Goal: Transaction & Acquisition: Purchase product/service

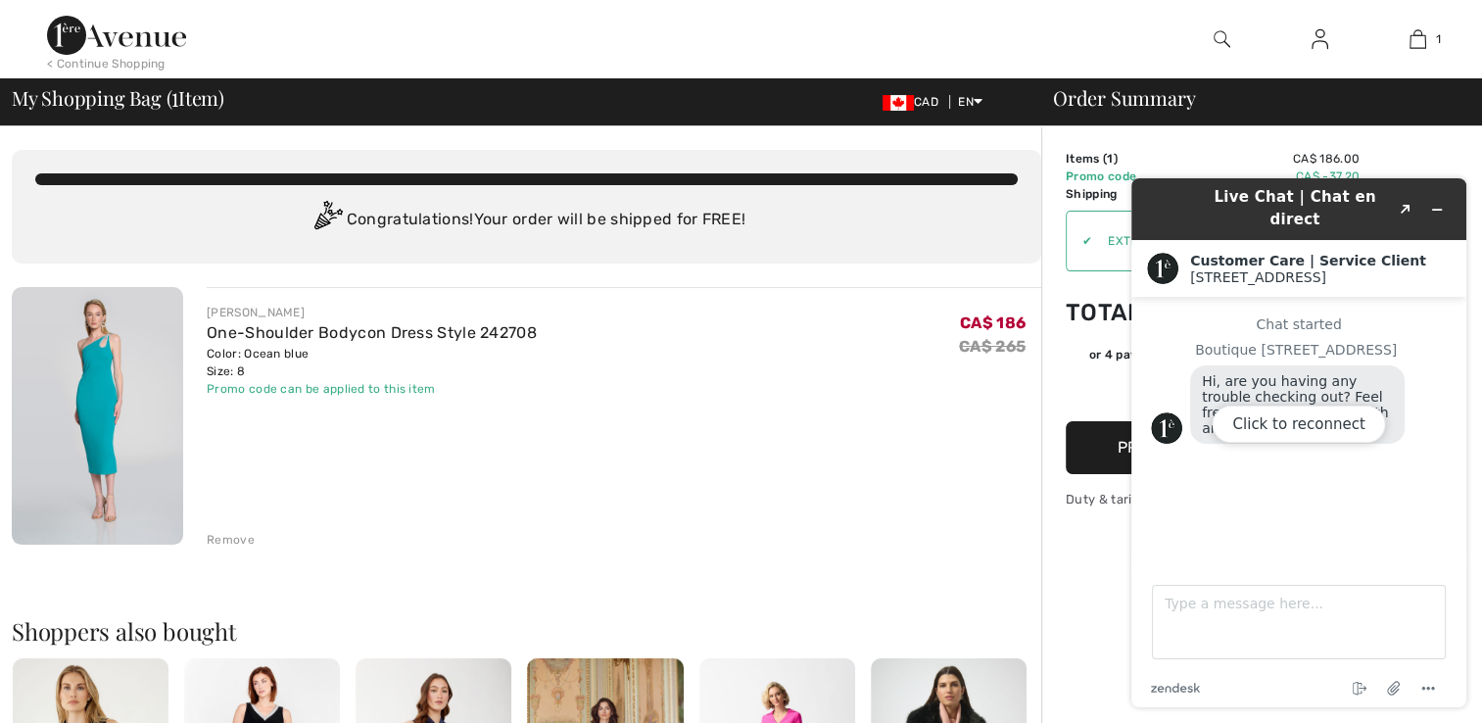
click at [912, 477] on div "JOSEPH RIBKOFF One-Shoulder Bodycon Dress Style 242708 Color: Ocean blue Size: …" at bounding box center [624, 417] width 834 height 261
click at [790, 392] on div "JOSEPH RIBKOFF One-Shoulder Bodycon Dress Style 242708 Color: Ocean blue Size: …" at bounding box center [624, 351] width 834 height 94
click at [1379, 506] on div "Click to reconnect" at bounding box center [1298, 442] width 335 height 529
click at [938, 620] on h2 "Shoppers also bought" at bounding box center [526, 631] width 1029 height 24
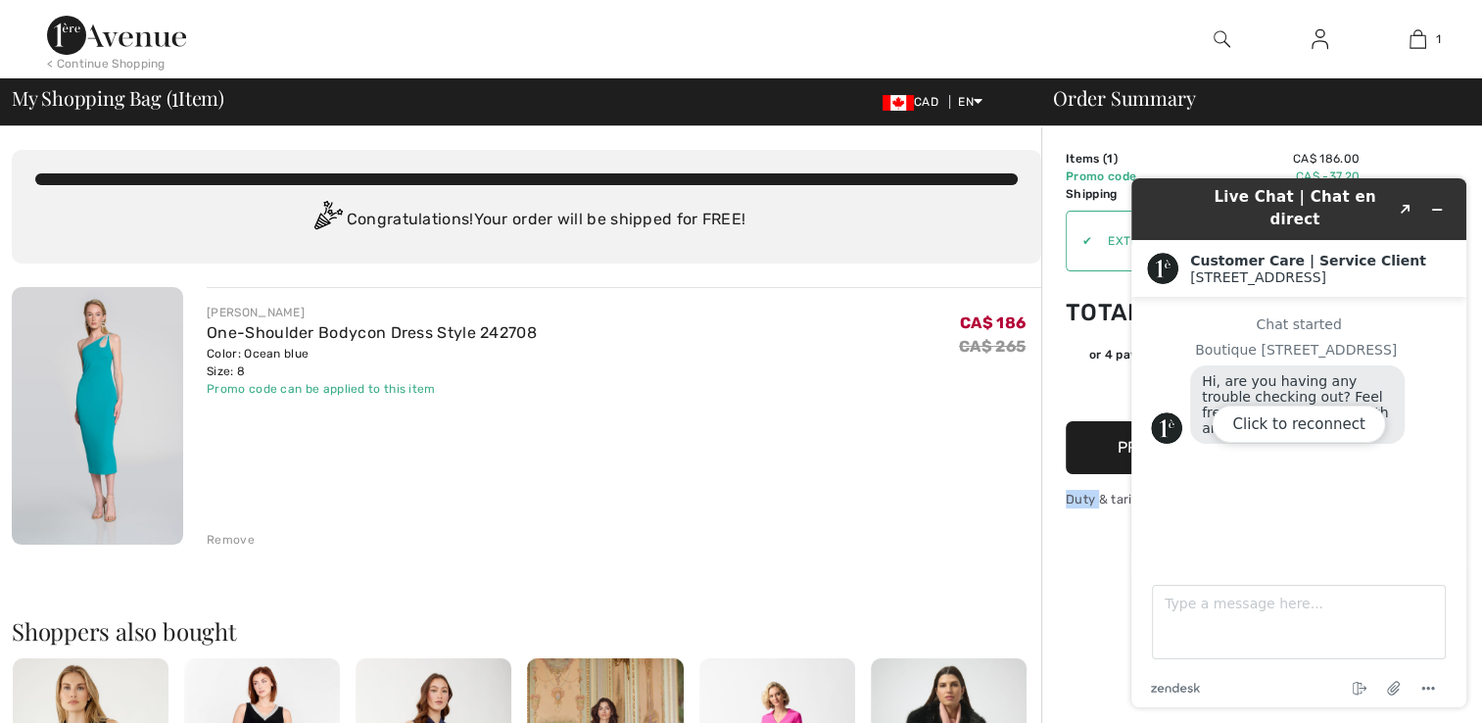
click at [1402, 199] on div "Click to reconnect" at bounding box center [1298, 442] width 335 height 529
click at [1407, 193] on div "Click to reconnect" at bounding box center [1298, 442] width 335 height 529
click at [1436, 199] on div "Click to reconnect" at bounding box center [1298, 442] width 335 height 529
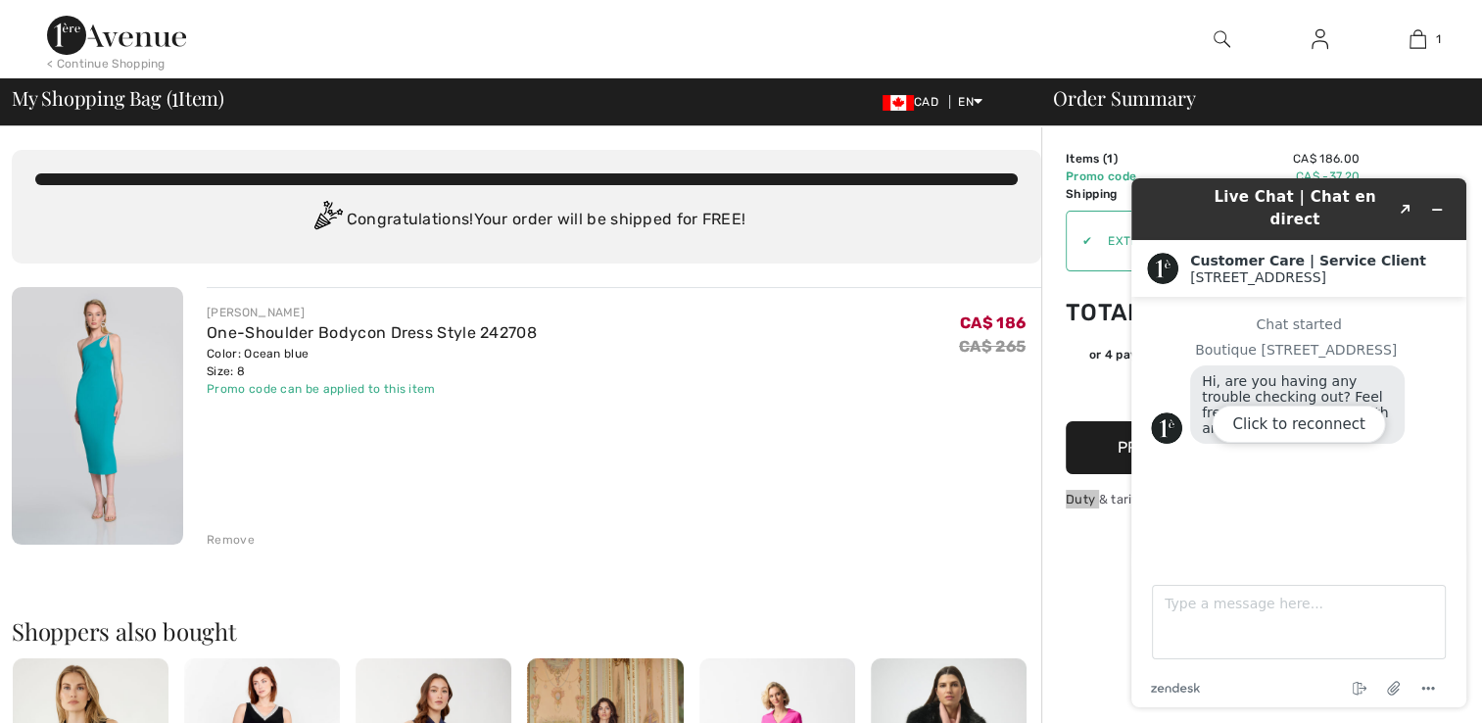
click at [1436, 199] on div "Click to reconnect" at bounding box center [1298, 442] width 335 height 529
click at [656, 426] on div "JOSEPH RIBKOFF One-Shoulder Bodycon Dress Style 242708 Color: Ocean blue Size: …" at bounding box center [624, 417] width 834 height 261
click at [1396, 204] on div "Click to reconnect" at bounding box center [1298, 442] width 335 height 529
click at [674, 544] on div "Remove" at bounding box center [624, 538] width 834 height 22
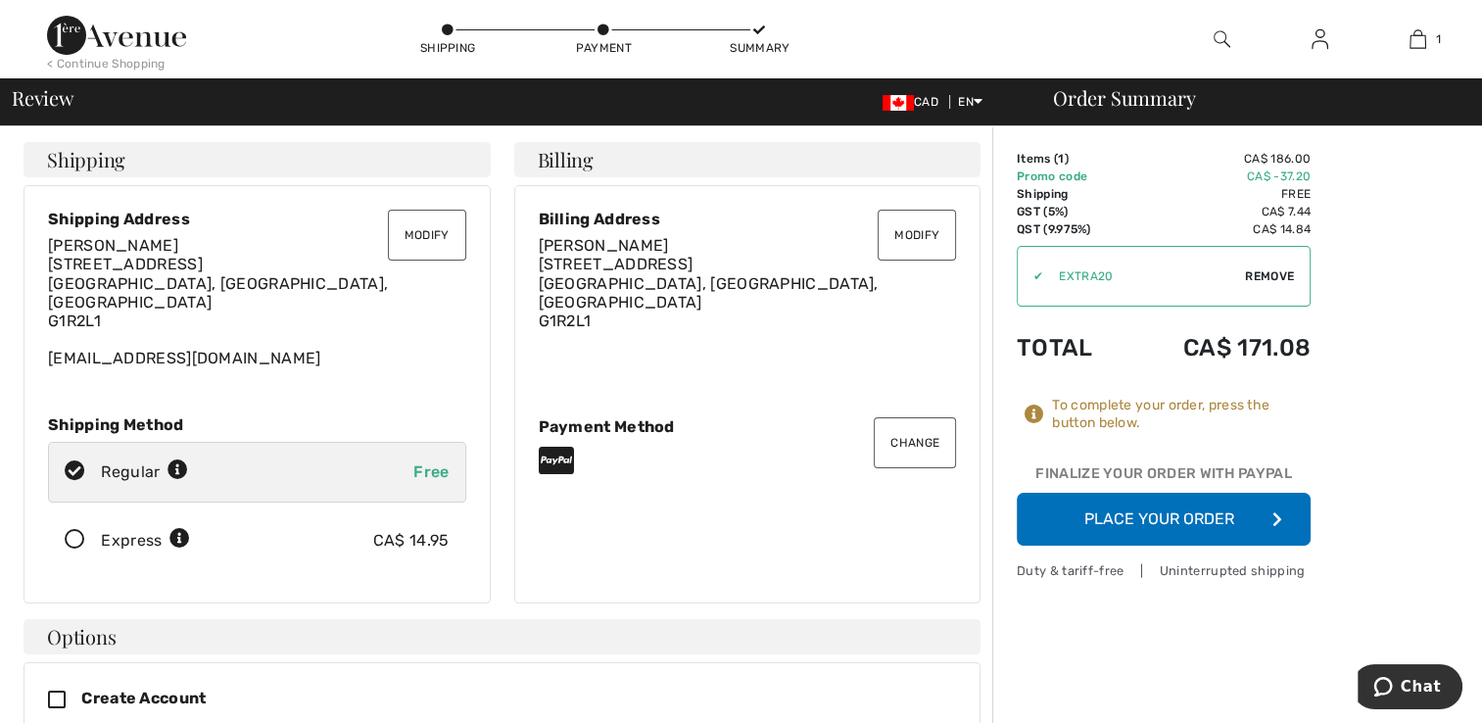
click at [1144, 517] on button "Place Your Order" at bounding box center [1163, 519] width 294 height 53
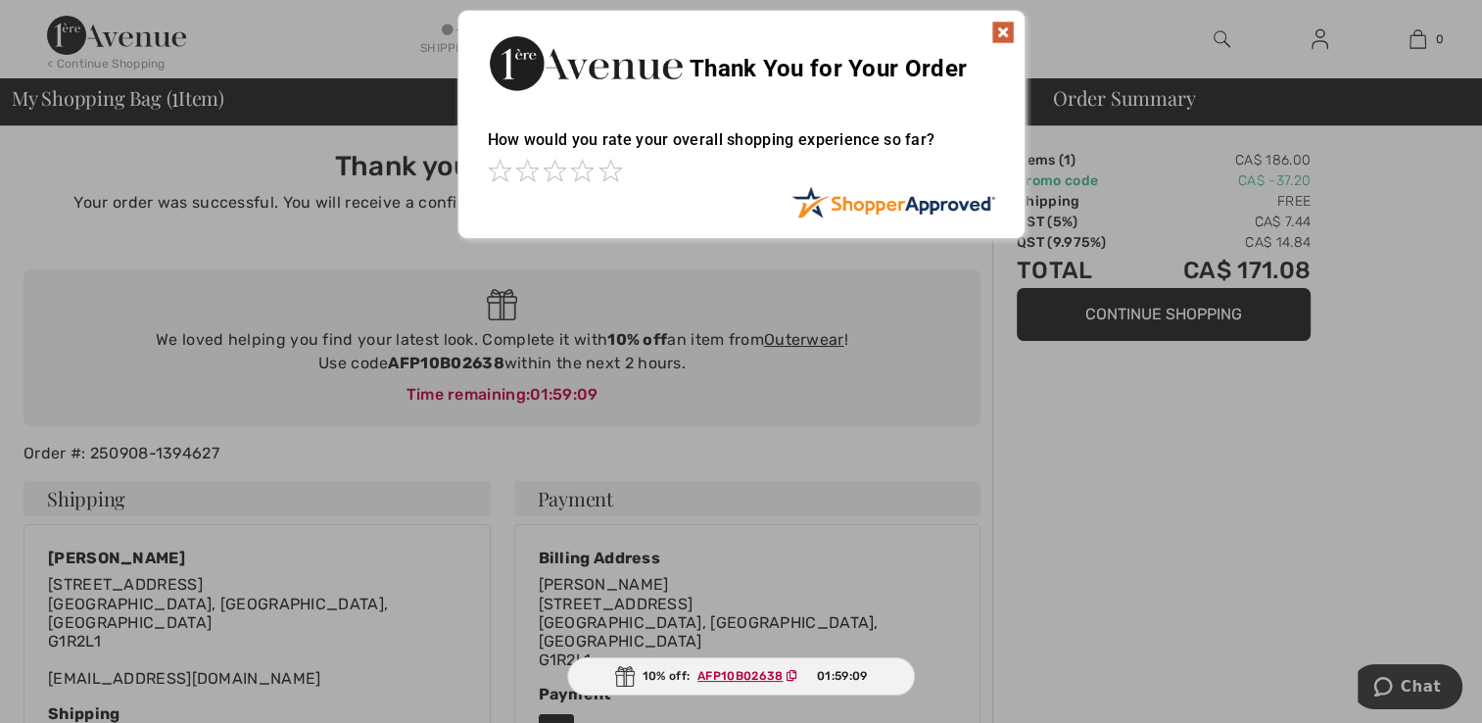
click at [1008, 25] on img at bounding box center [1003, 33] width 24 height 24
